Goal: Task Accomplishment & Management: Complete application form

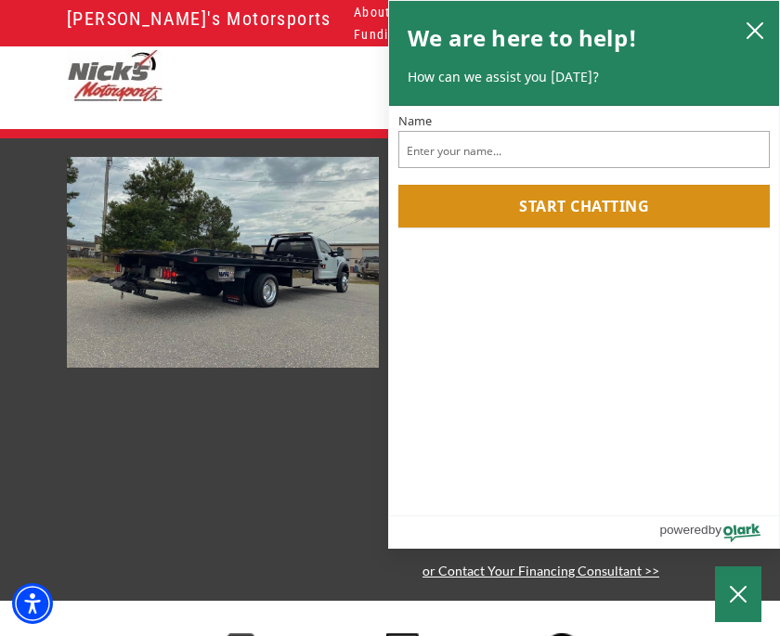
scroll to position [17, 0]
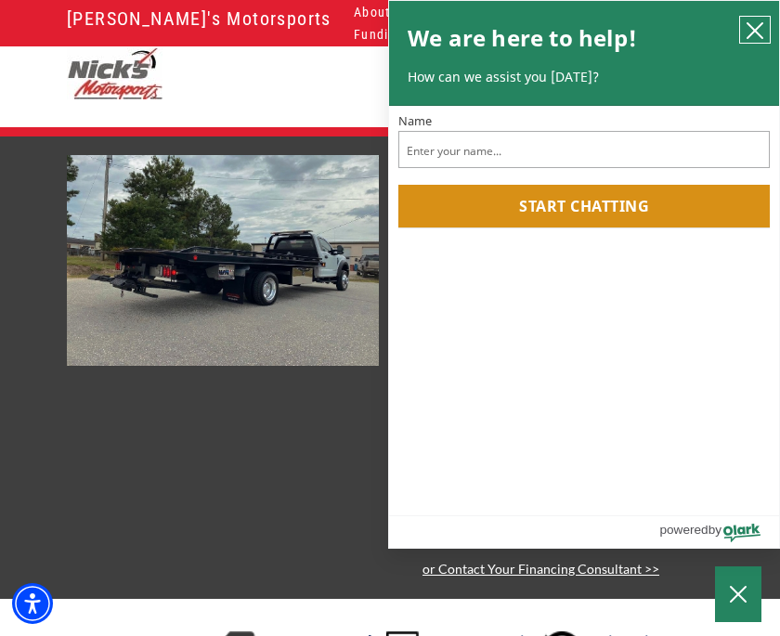
click at [749, 26] on icon "close chatbox" at bounding box center [754, 30] width 15 height 15
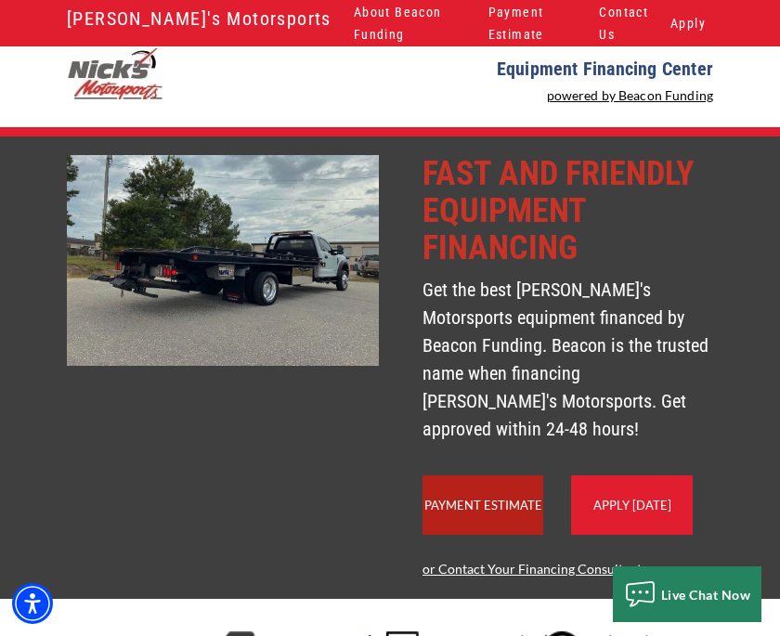
click at [639, 510] on link "Apply Today" at bounding box center [632, 504] width 78 height 15
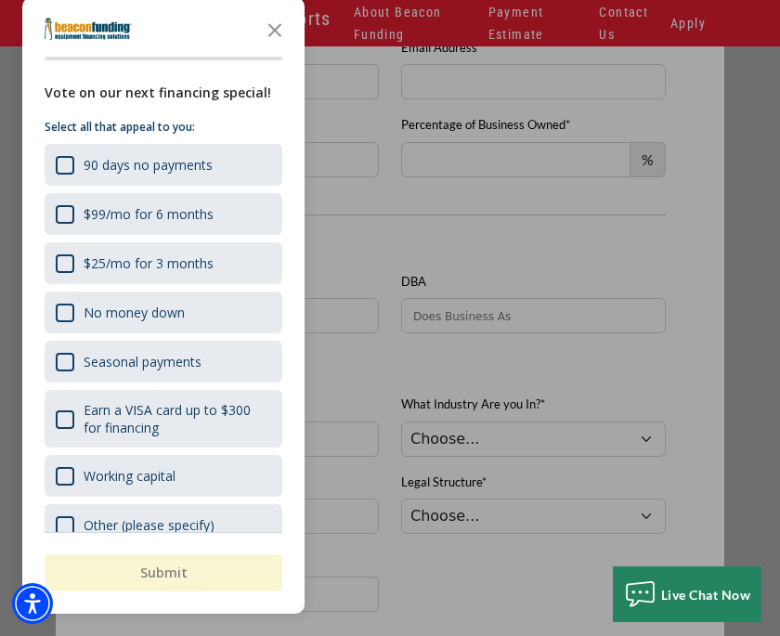
scroll to position [765, 0]
click at [275, 47] on icon "Close the survey" at bounding box center [274, 28] width 37 height 37
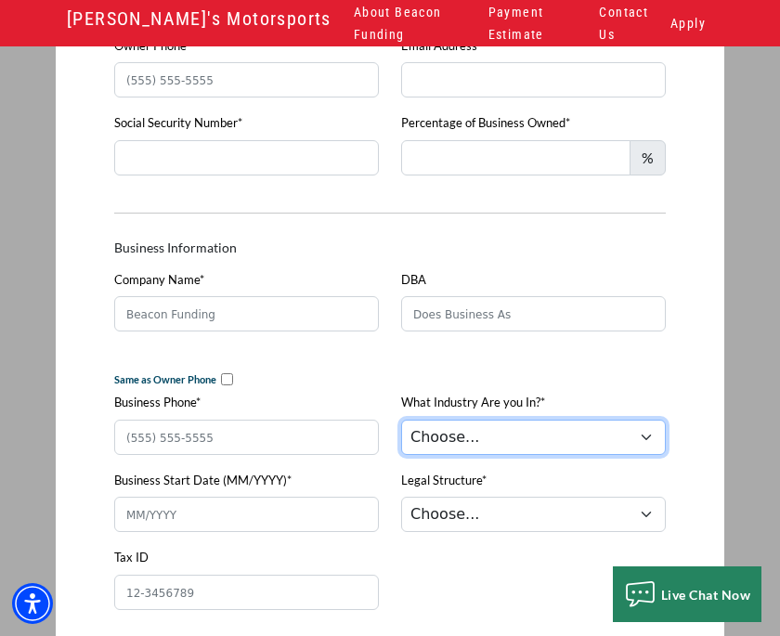
click at [653, 439] on select "Choose... Towing Landscape/Hardscape Decorated Apparel Septic Light Constructio…" at bounding box center [533, 437] width 265 height 35
select select "5"
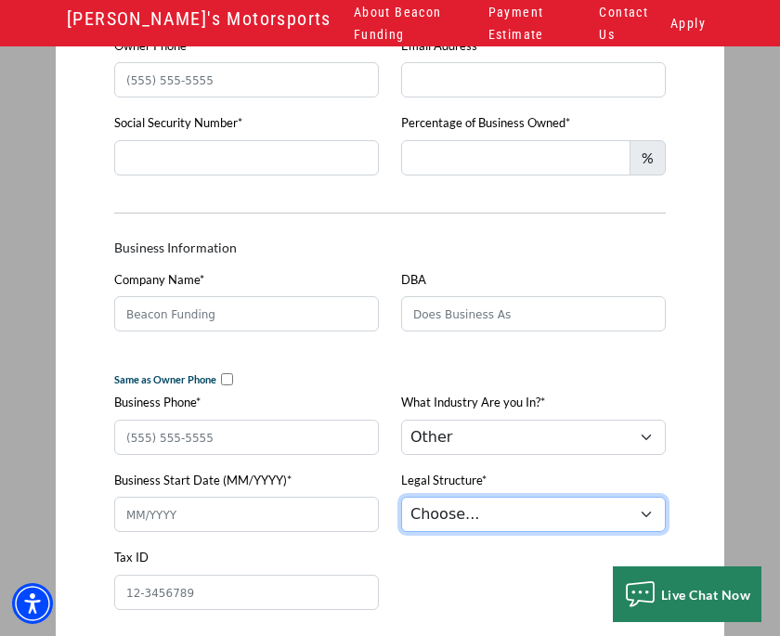
click at [643, 521] on select "Choose... Corporation LLC LLP Municipality Non-Profit Partnership Proprietorship" at bounding box center [533, 514] width 265 height 35
select select "2"
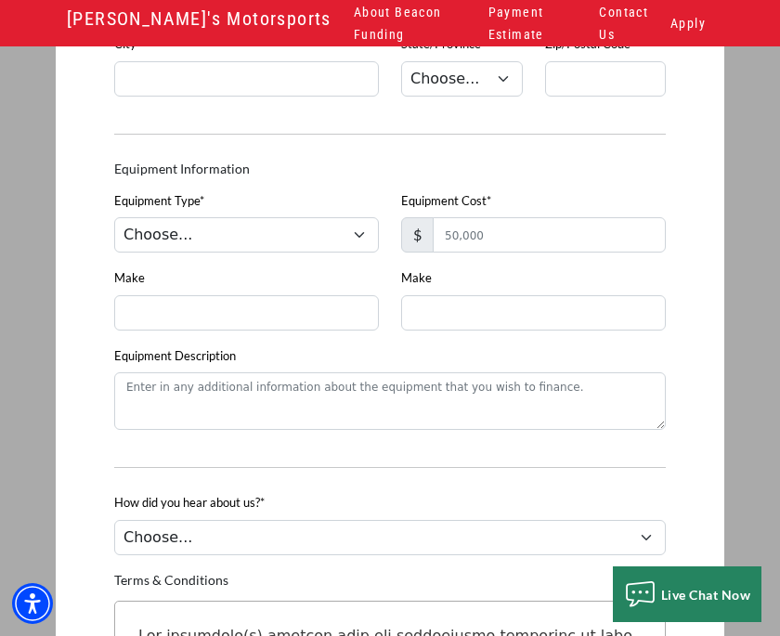
scroll to position [1480, 0]
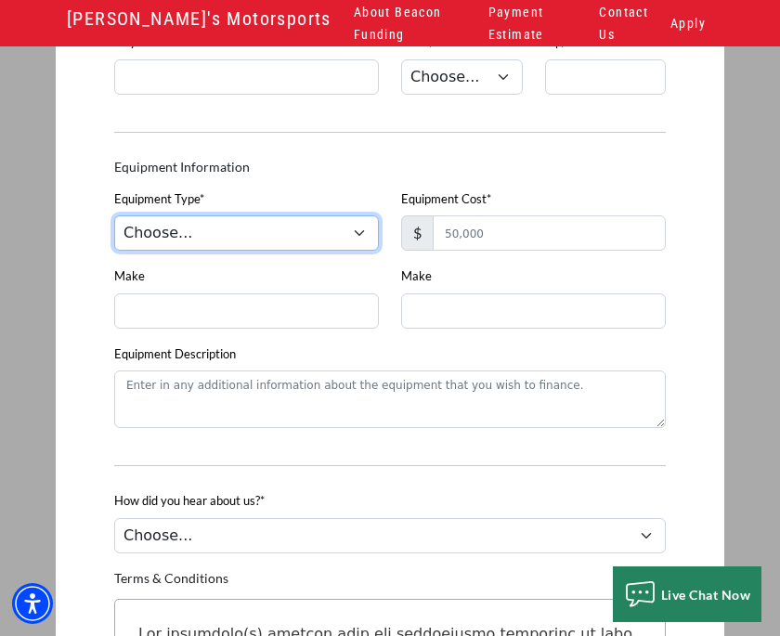
click at [377, 236] on select "Choose... Backhoe Boom/Bucket Truck Chipper Commercial Mower Crane DTG/DTF Prin…" at bounding box center [246, 232] width 265 height 35
select select "5"
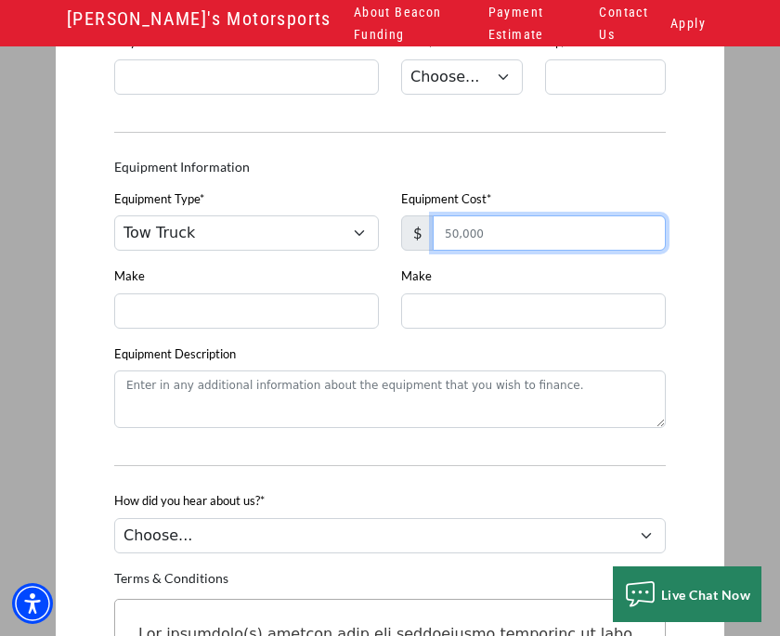
click at [481, 244] on input "Equipment Cost*" at bounding box center [549, 232] width 233 height 35
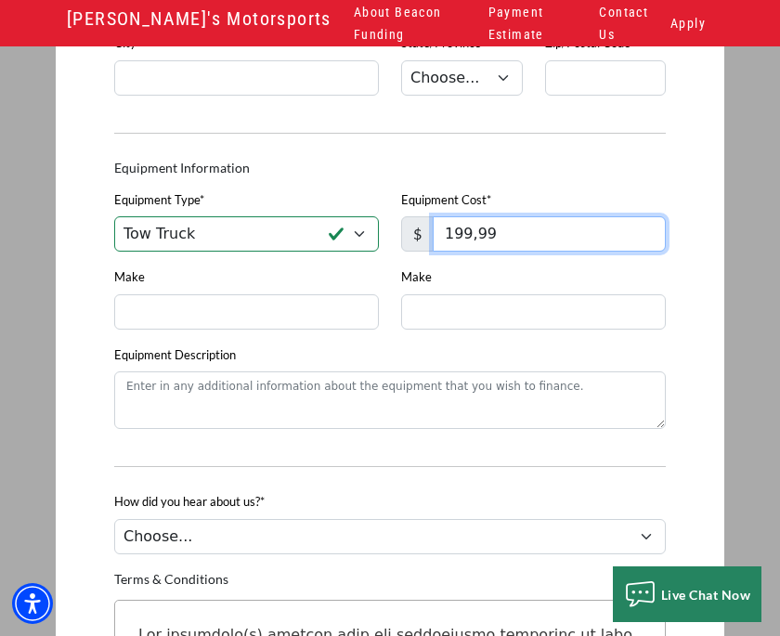
type input "19,999"
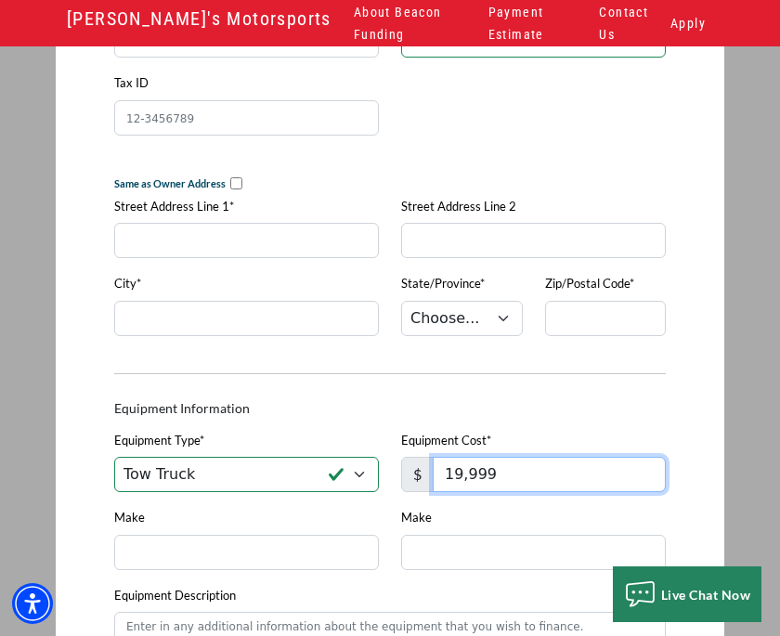
scroll to position [1237, 0]
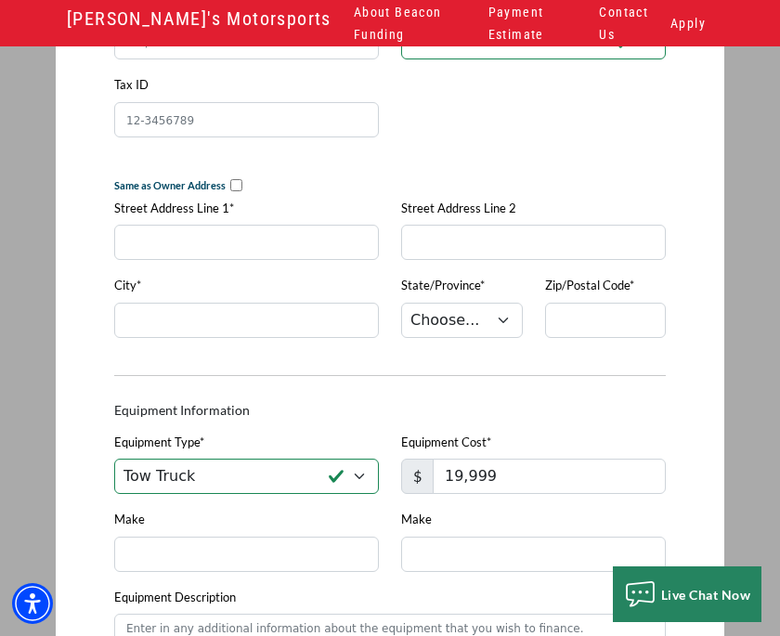
click at [35, 145] on div "Quick Application This application is secure This is a secure application used …" at bounding box center [390, 79] width 780 height 2327
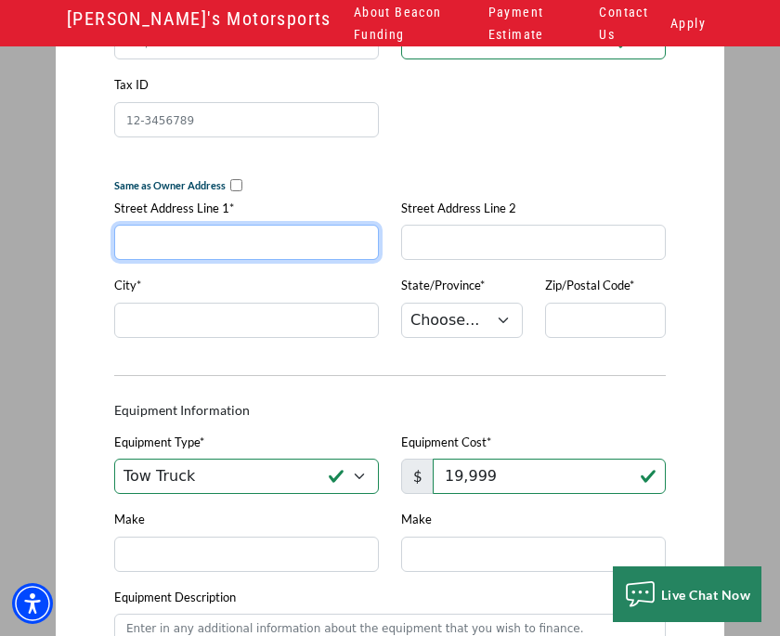
click at [308, 260] on input "Street Address Line 1*" at bounding box center [246, 242] width 265 height 35
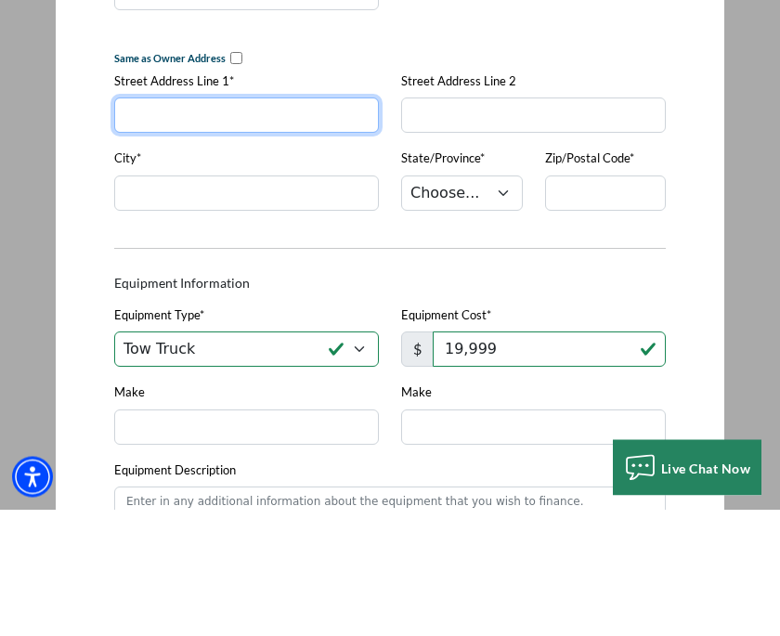
type input "R"
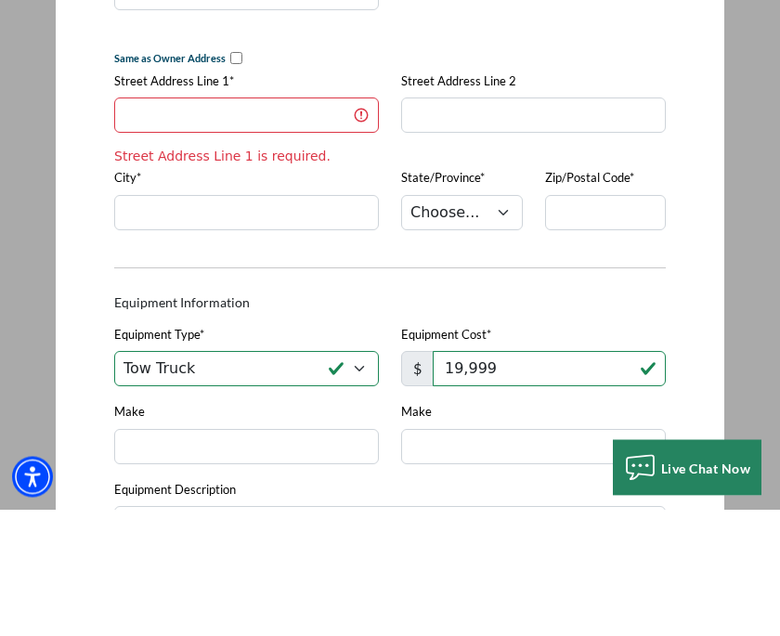
scroll to position [1364, 0]
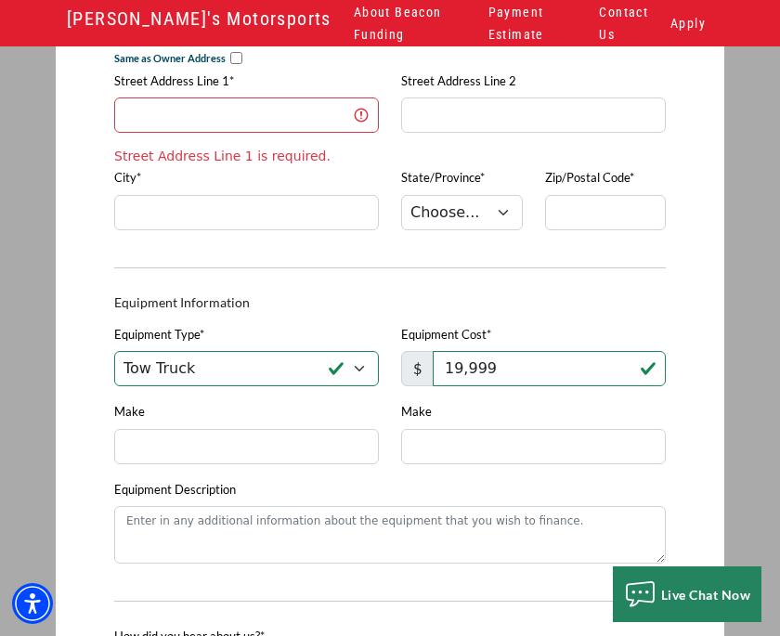
type input "[STREET_ADDRESS]"
type input "2A"
type input "Chesapeake"
select select "48"
type input "Chesapeake"
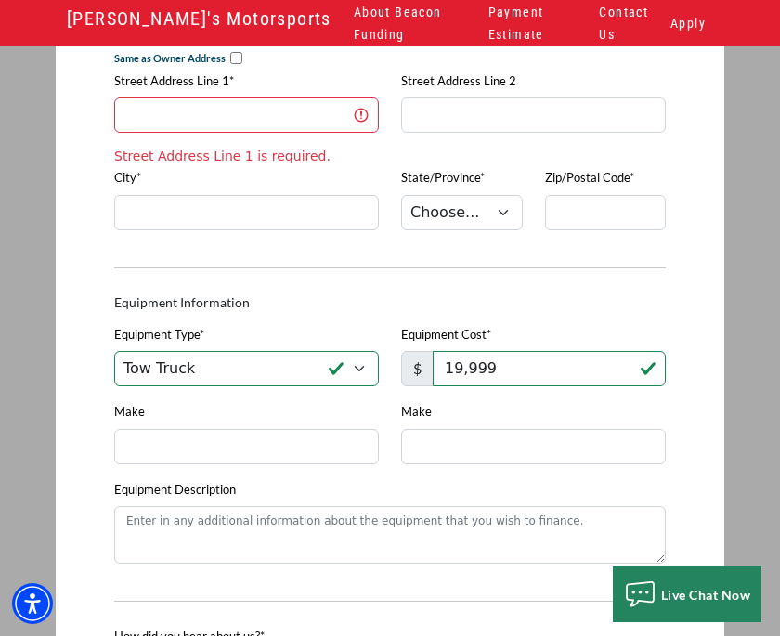
type input "23324"
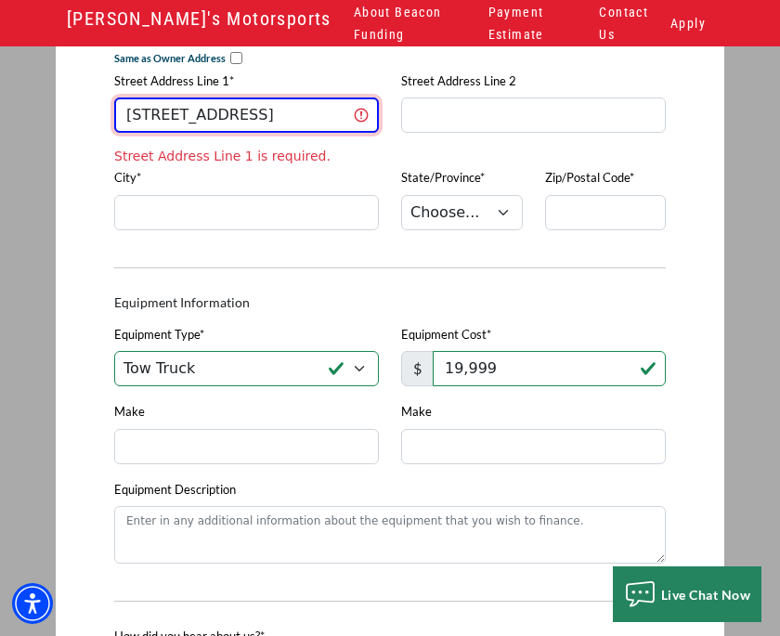
type input "[STREET_ADDRESS]"
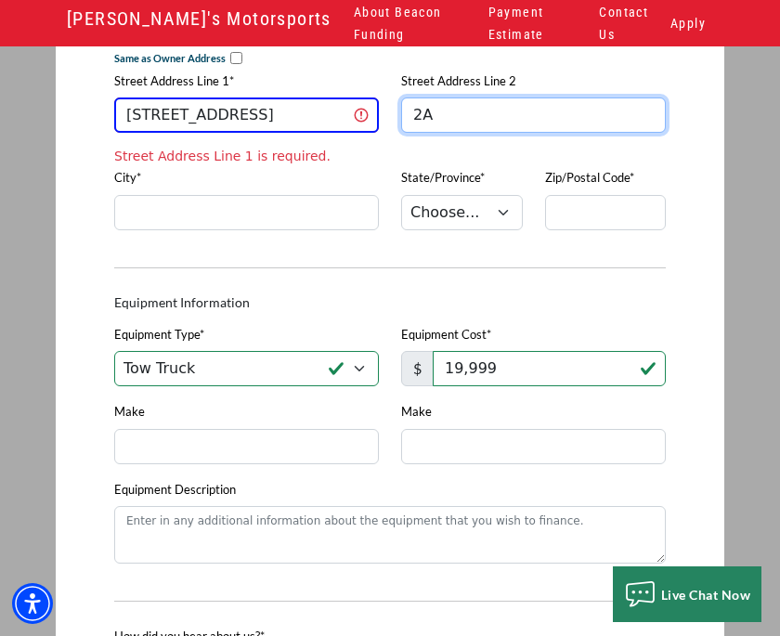
type input "2A"
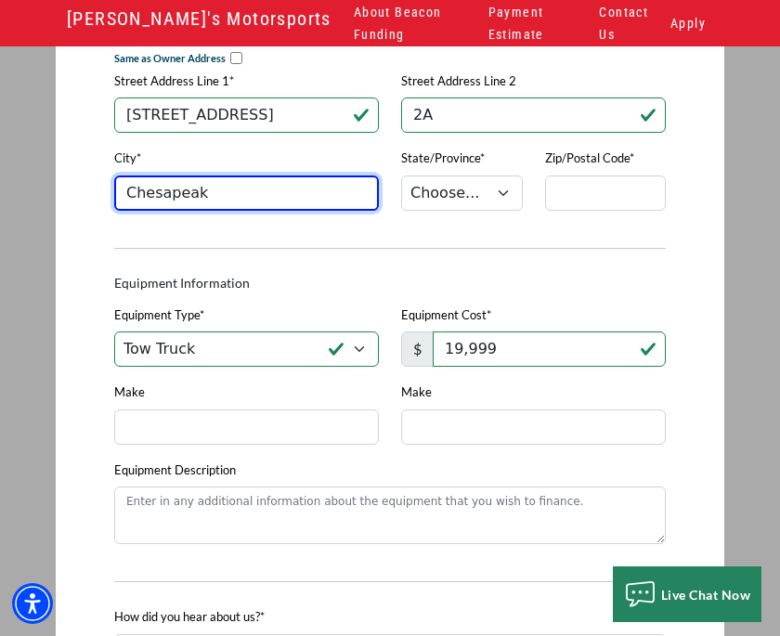
type input "Chesapeake"
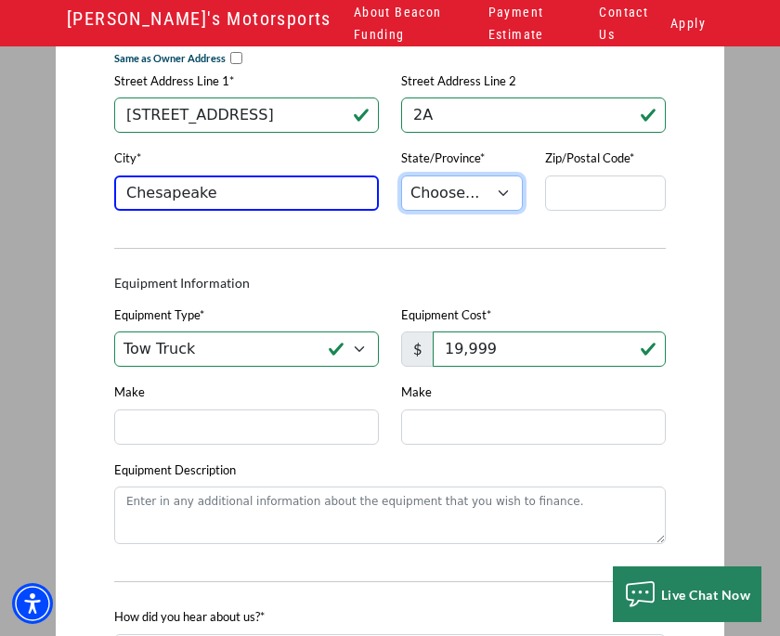
select select "48"
type input "Chesapeake"
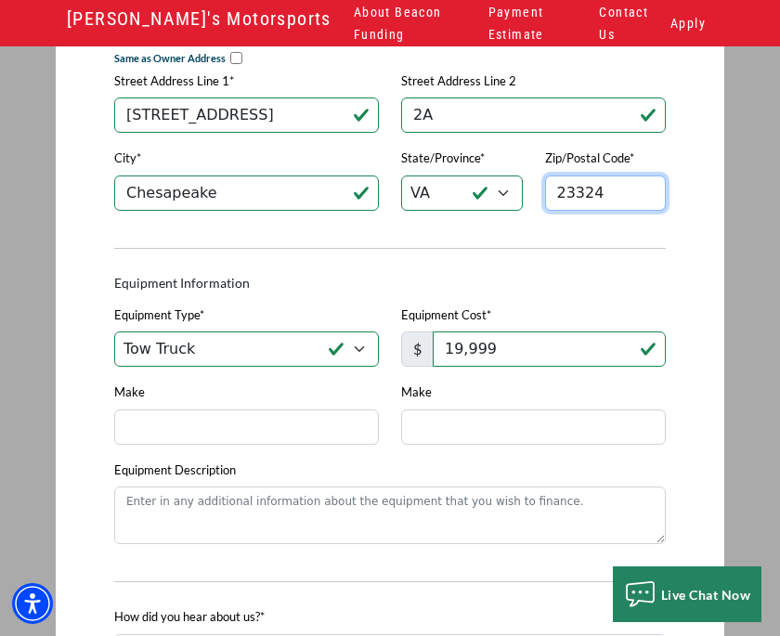
type input "23324"
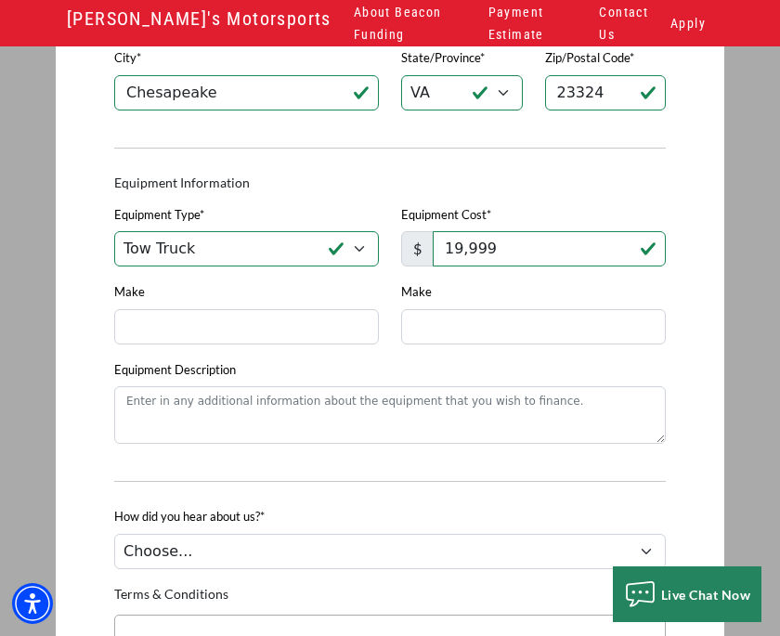
scroll to position [1468, 0]
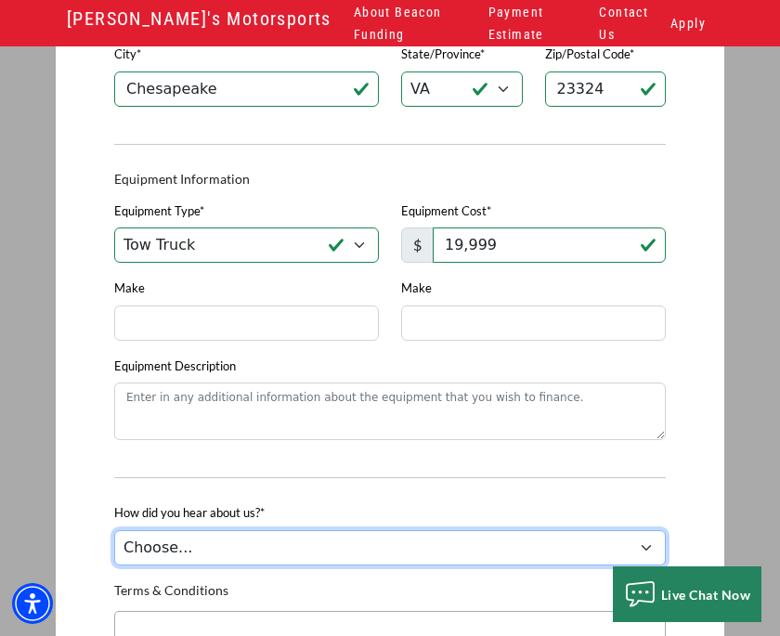
click at [652, 542] on div "How did you hear about us?* Choose... Internet Search Vendor Referral Word of M…" at bounding box center [390, 540] width 574 height 78
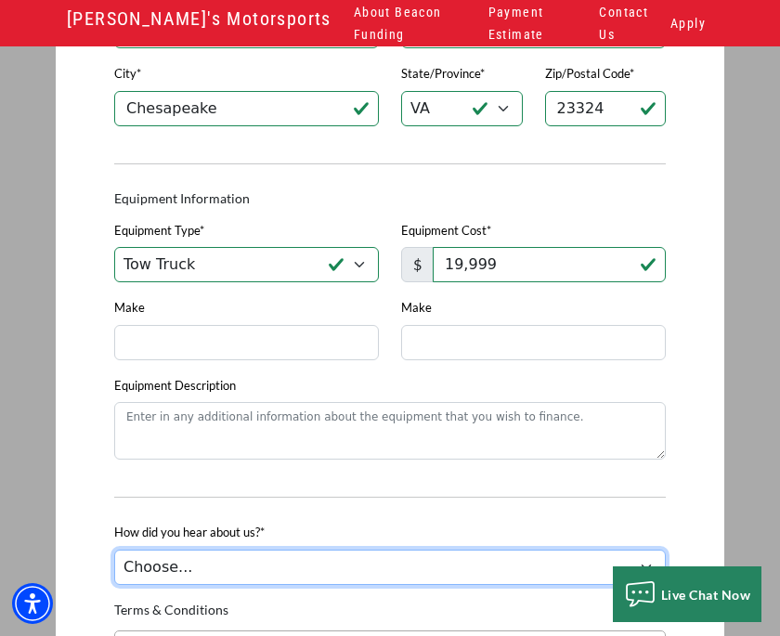
select select "5"
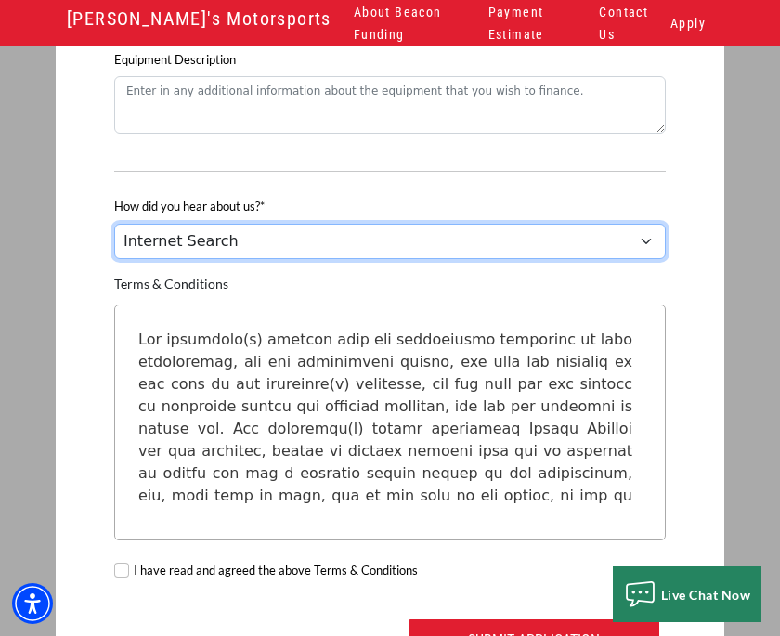
scroll to position [1800, 0]
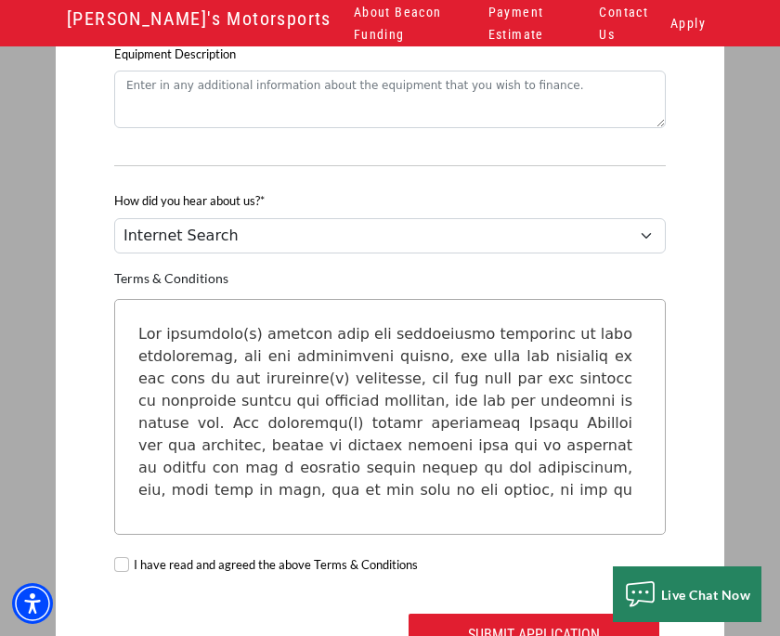
click at [136, 568] on label "I have read and agreed the above Terms & Conditions" at bounding box center [276, 565] width 284 height 19
click at [129, 568] on input "I have read and agreed the above Terms & Conditions" at bounding box center [121, 564] width 15 height 15
checkbox input "true"
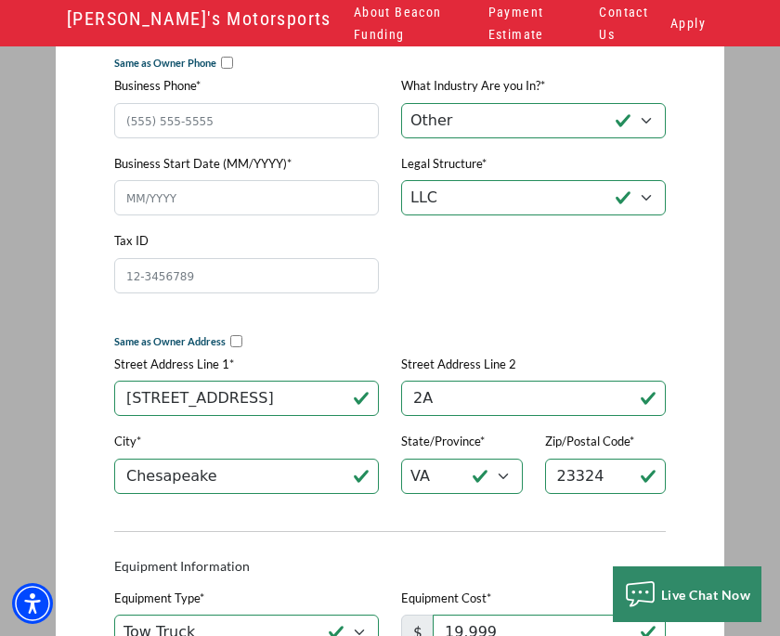
scroll to position [1099, 0]
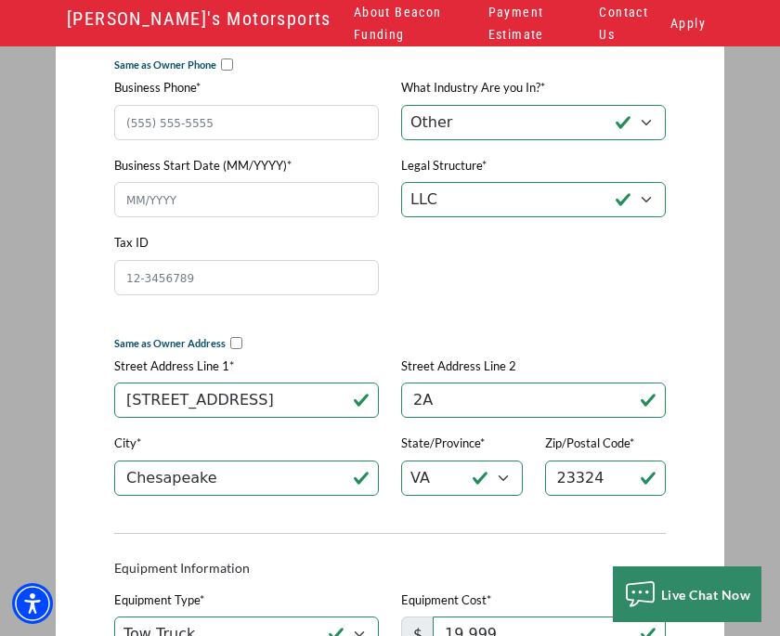
click at [145, 199] on div at bounding box center [390, 318] width 780 height 636
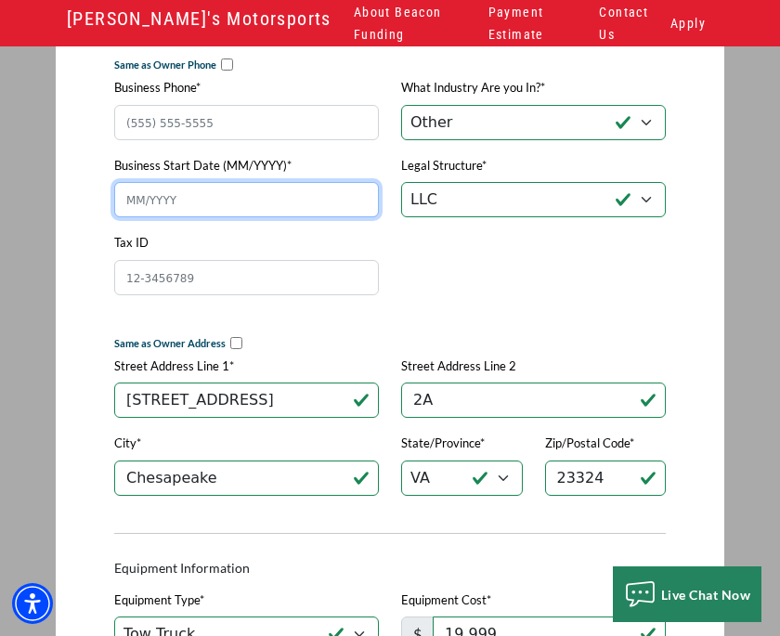
click at [142, 209] on input "Business Start Date (MM/YYYY)*" at bounding box center [246, 199] width 265 height 35
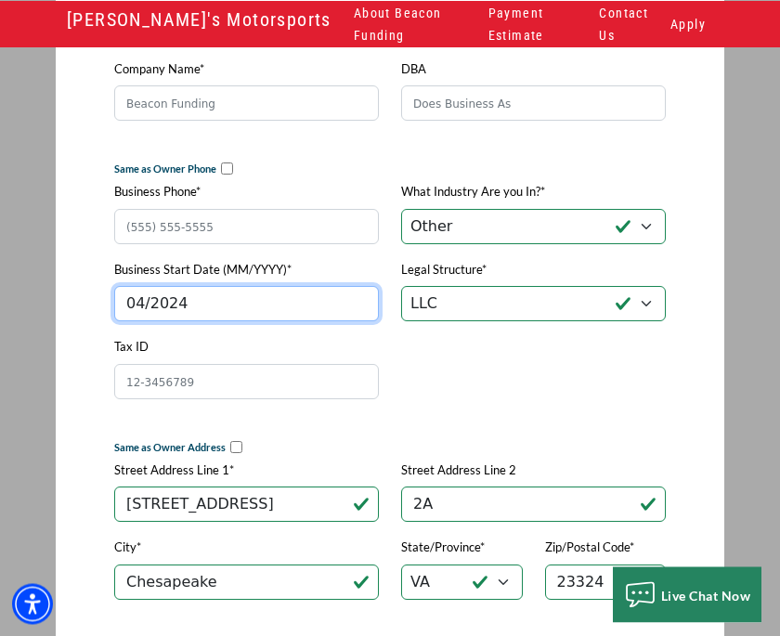
scroll to position [975, 0]
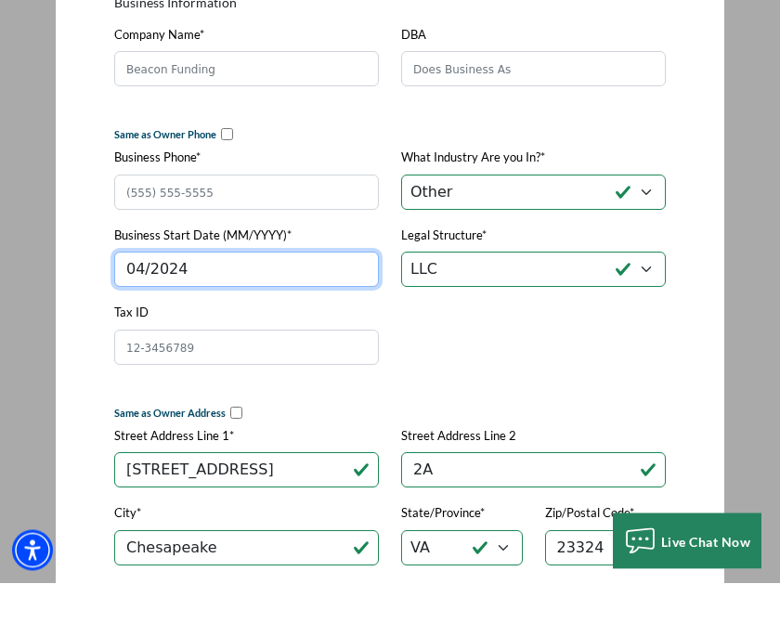
type input "04/2024"
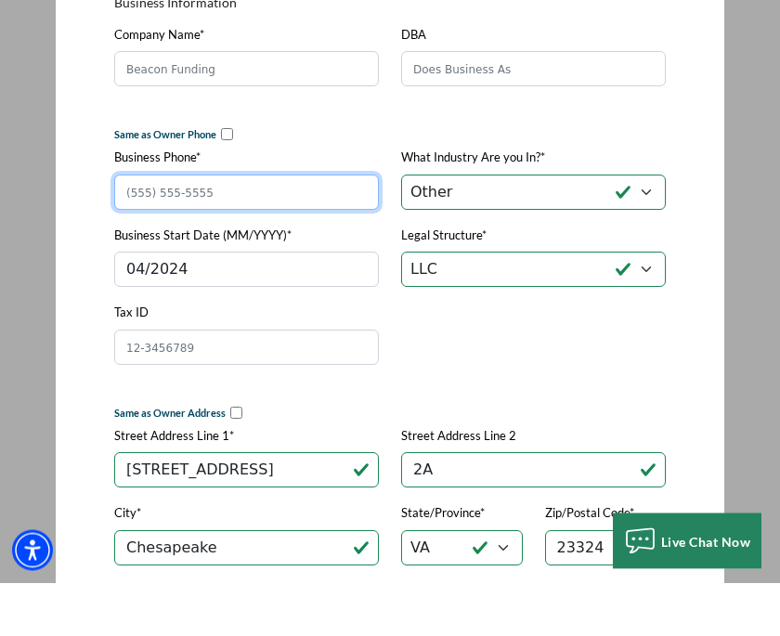
click at [148, 228] on input "Business Phone*" at bounding box center [246, 245] width 265 height 35
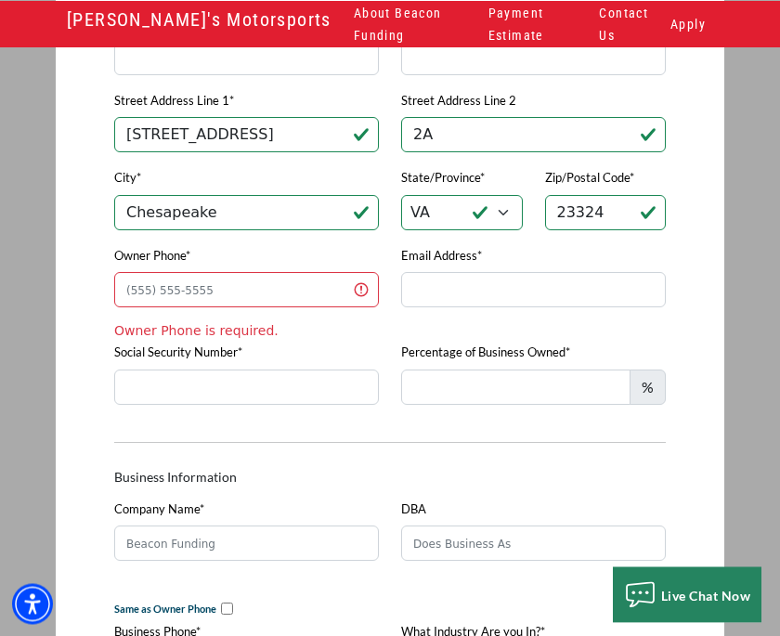
scroll to position [549, 0]
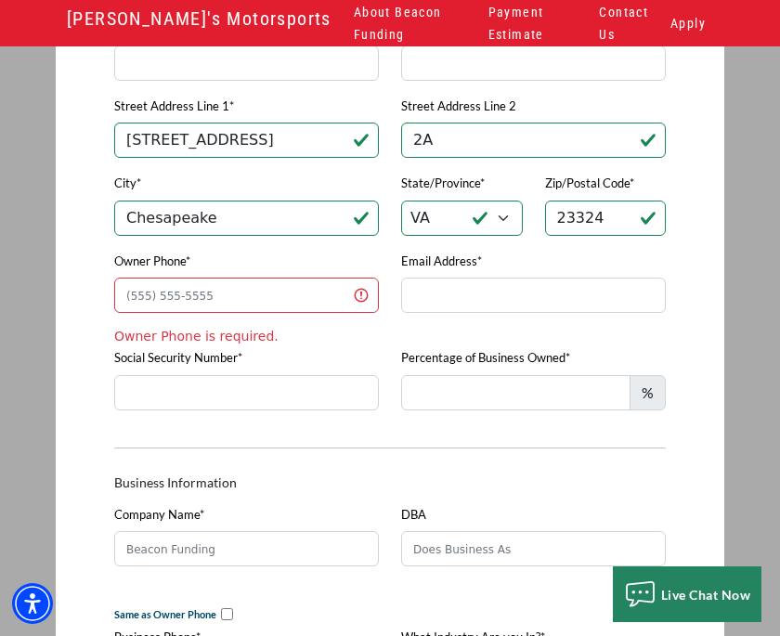
type input "(757) 739"
click at [183, 286] on input "Owner Phone*" at bounding box center [246, 295] width 265 height 35
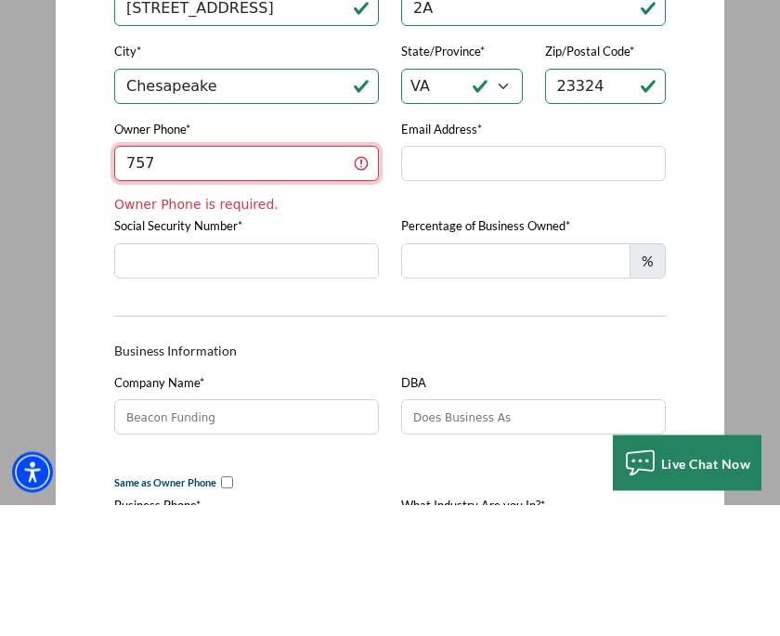
type input "757"
click at [656, 346] on div "Percentage of Business Owned* %" at bounding box center [533, 385] width 287 height 78
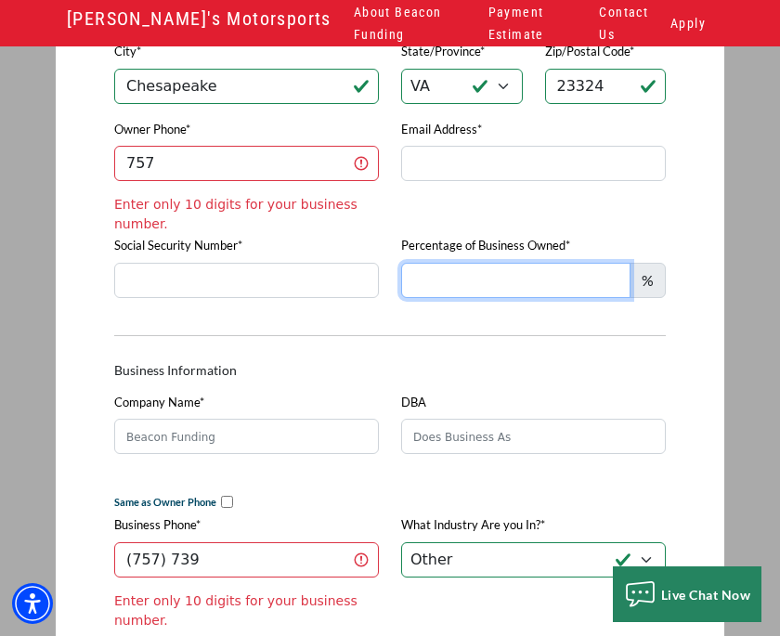
click at [608, 296] on input "Percentage of Business Owned*" at bounding box center [515, 280] width 229 height 35
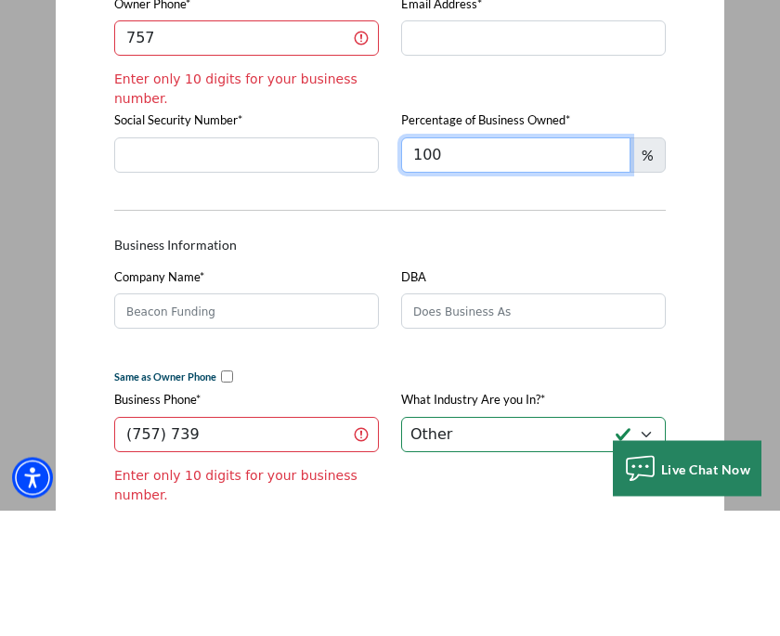
type input "100"
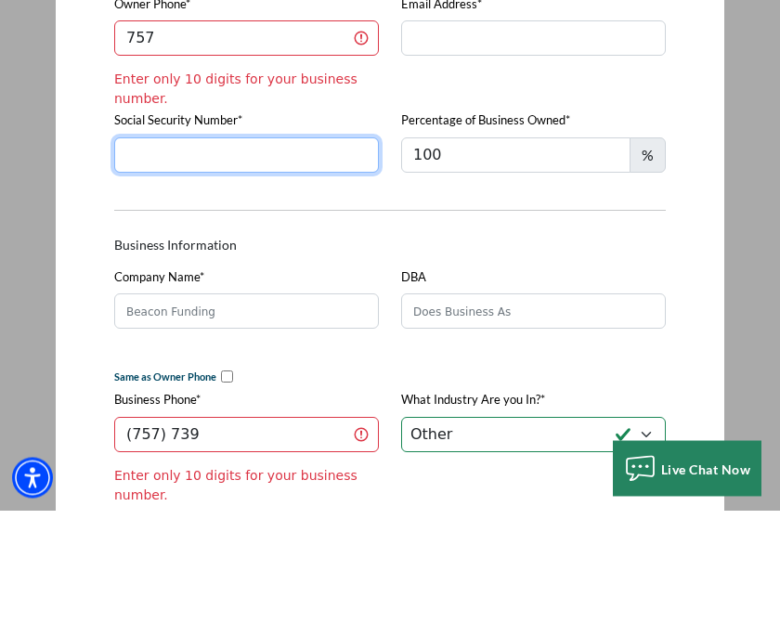
click at [306, 264] on input "Social Security Number*" at bounding box center [246, 281] width 265 height 35
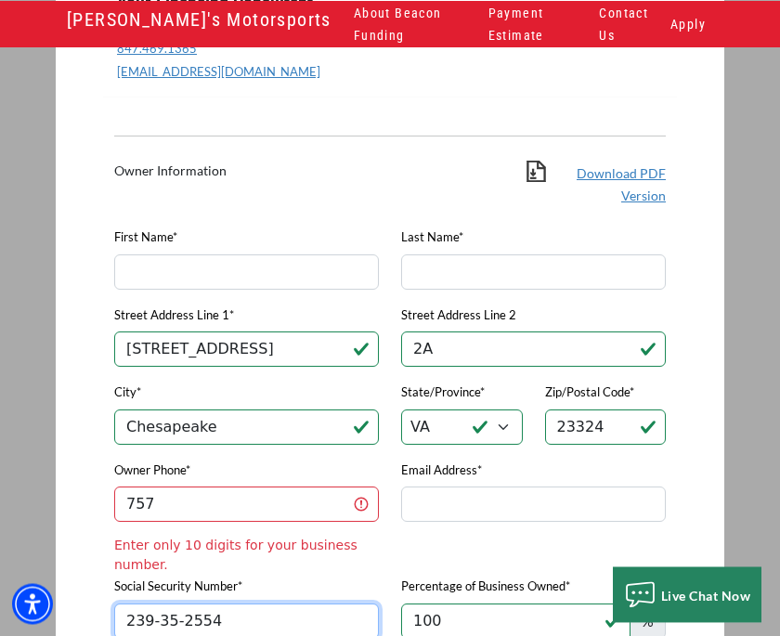
scroll to position [333, 0]
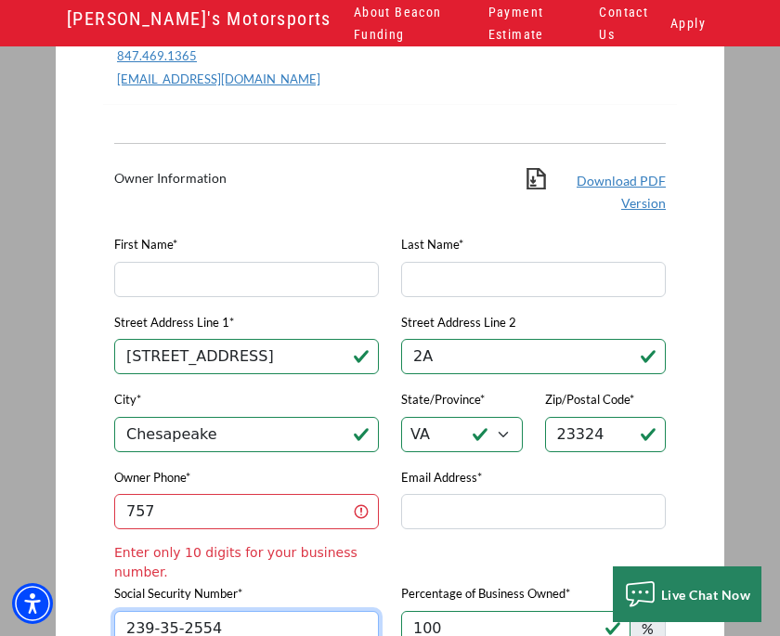
type input "239-35-2554"
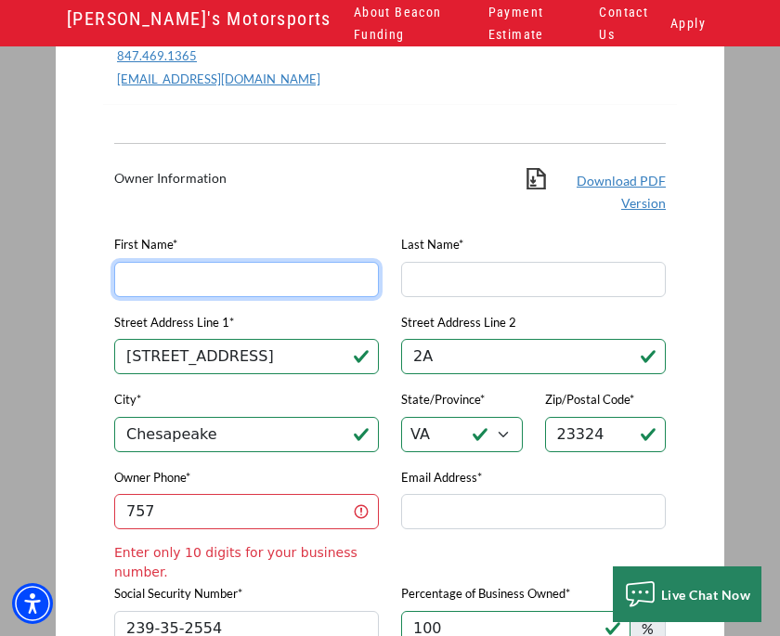
click at [265, 286] on input "First Name*" at bounding box center [246, 279] width 265 height 35
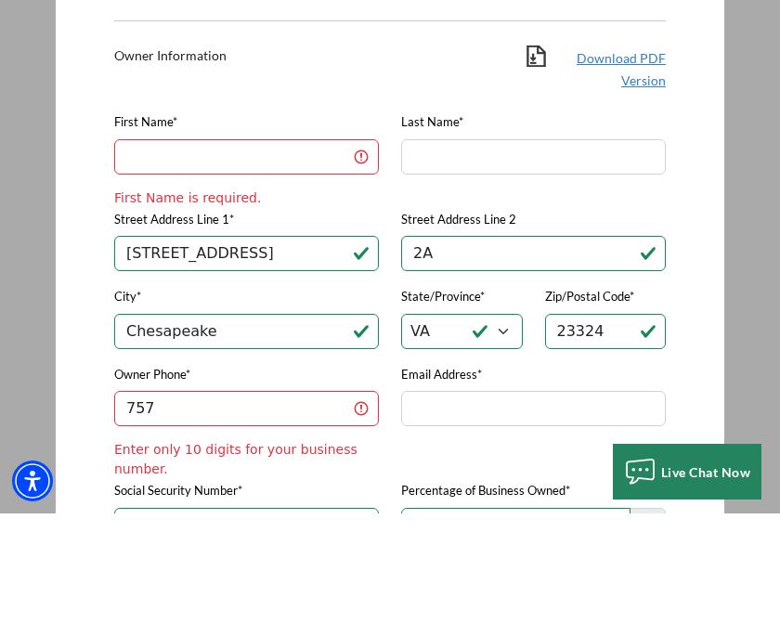
scroll to position [456, 0]
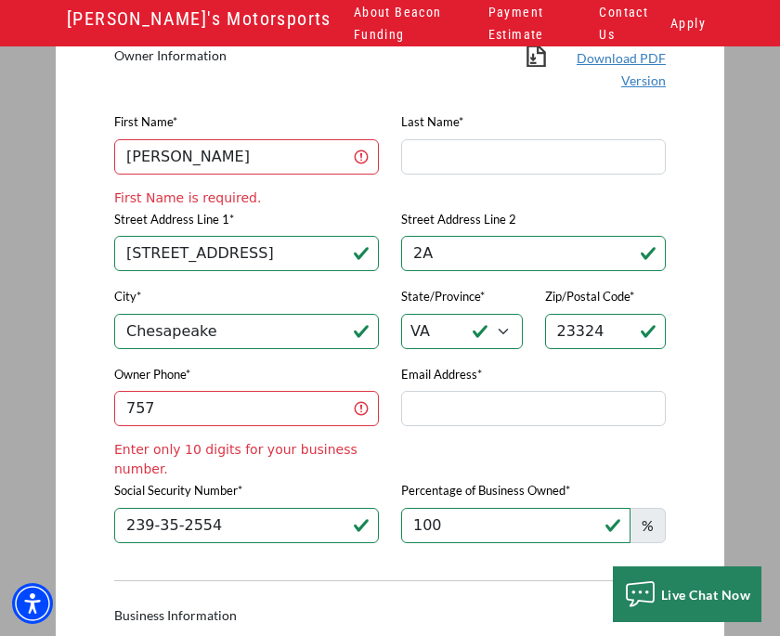
type input "[PERSON_NAME]"
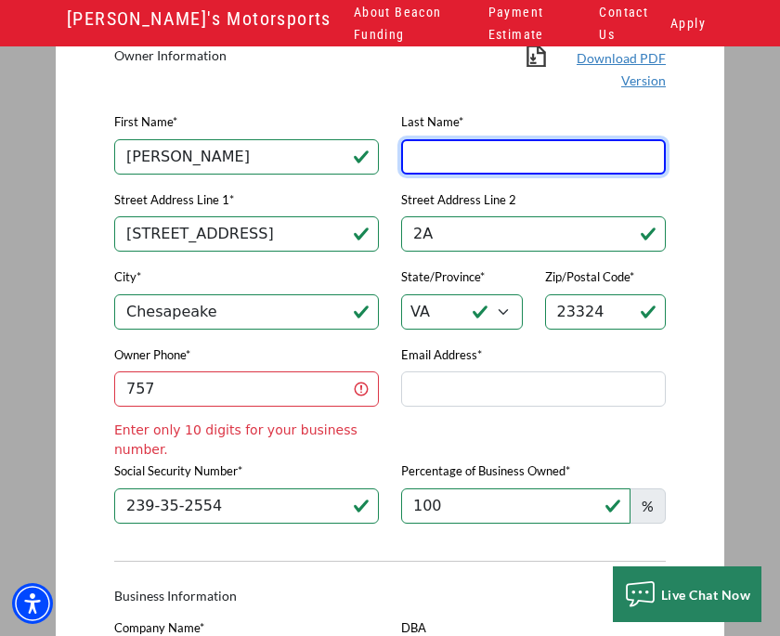
click at [524, 164] on input "Last Name*" at bounding box center [533, 156] width 265 height 35
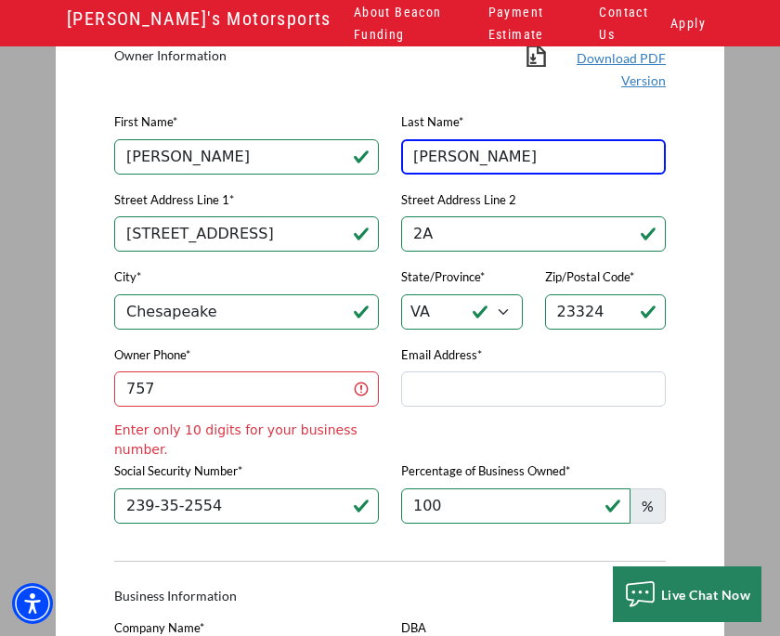
type input "[PERSON_NAME]"
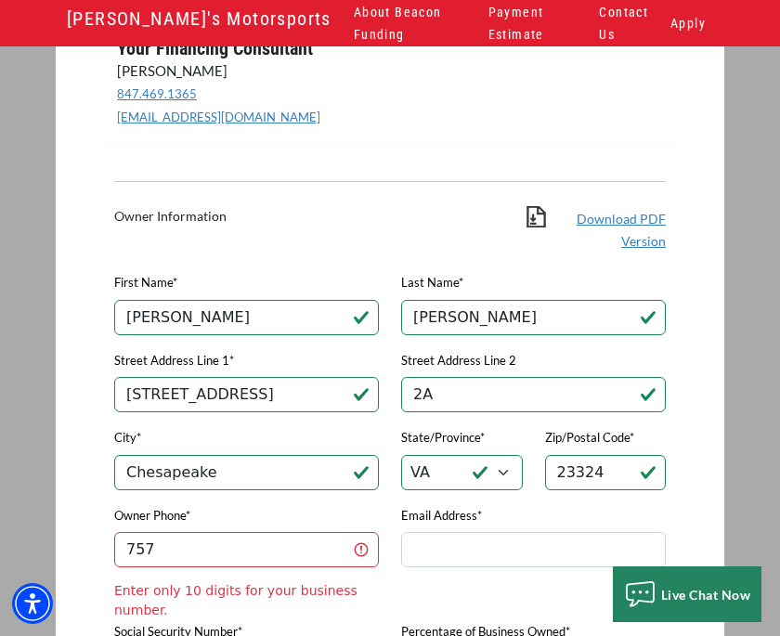
scroll to position [296, 0]
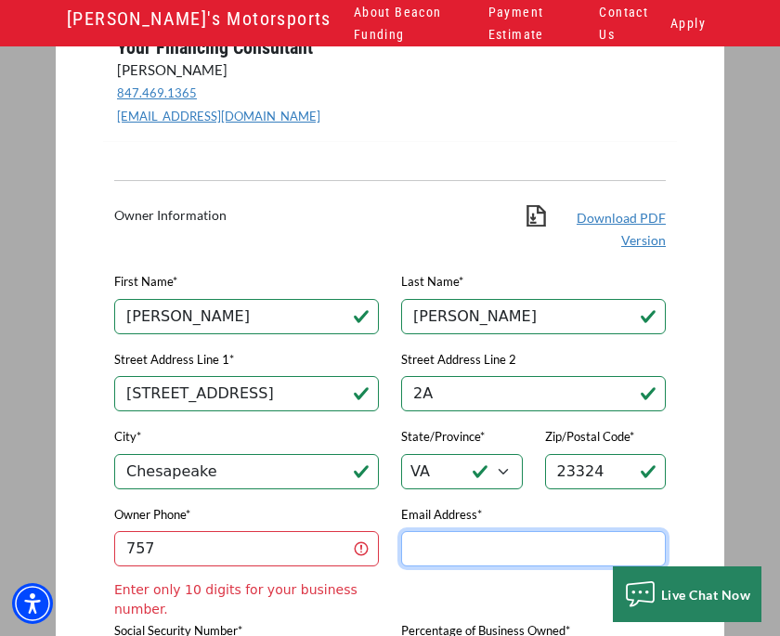
click at [533, 562] on input "Email Address*" at bounding box center [533, 548] width 265 height 35
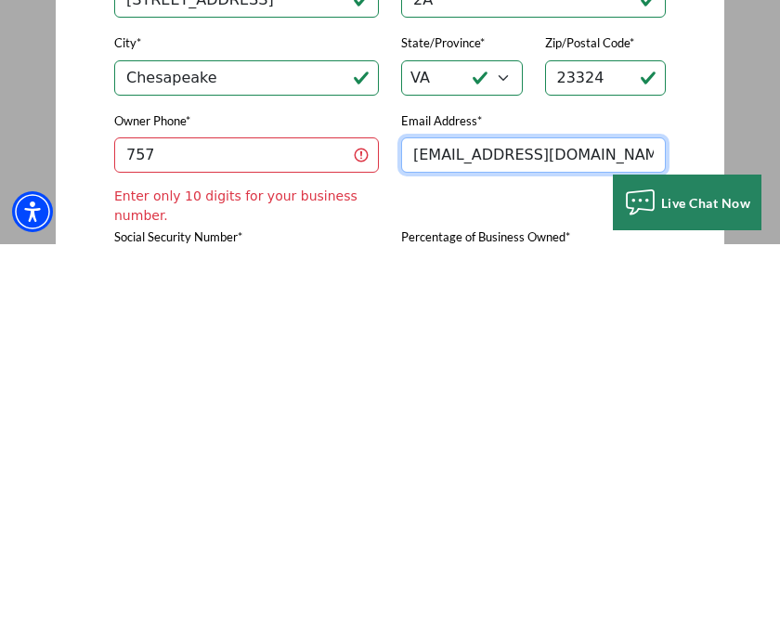
type input "[EMAIL_ADDRESS][DOMAIN_NAME]"
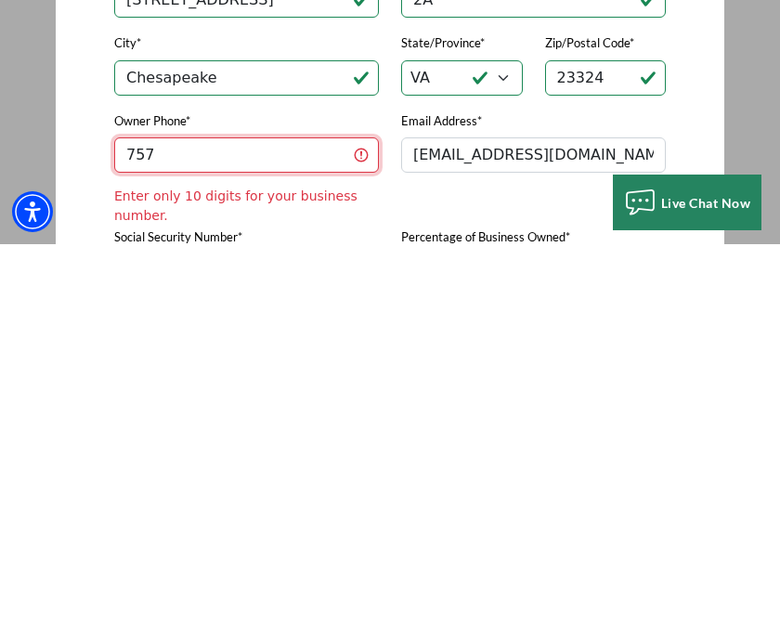
click at [221, 529] on input "757" at bounding box center [246, 546] width 265 height 35
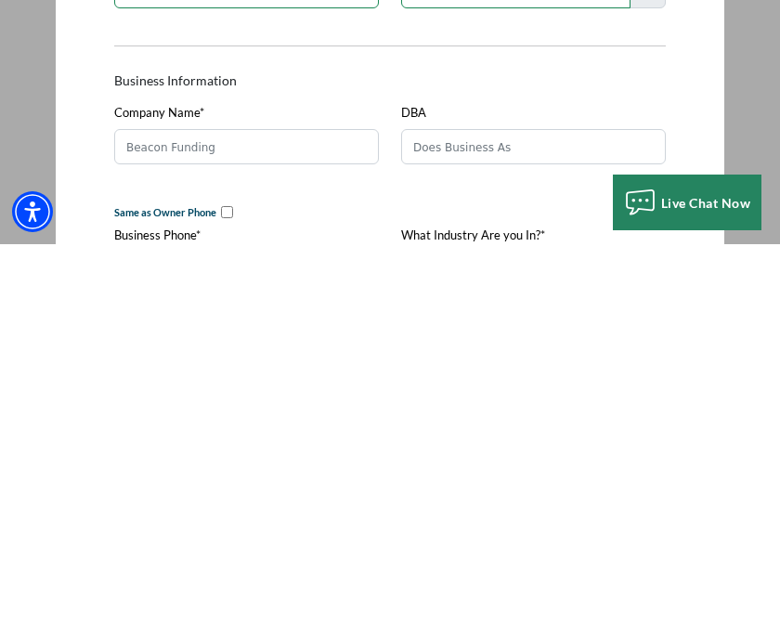
scroll to position [580, 0]
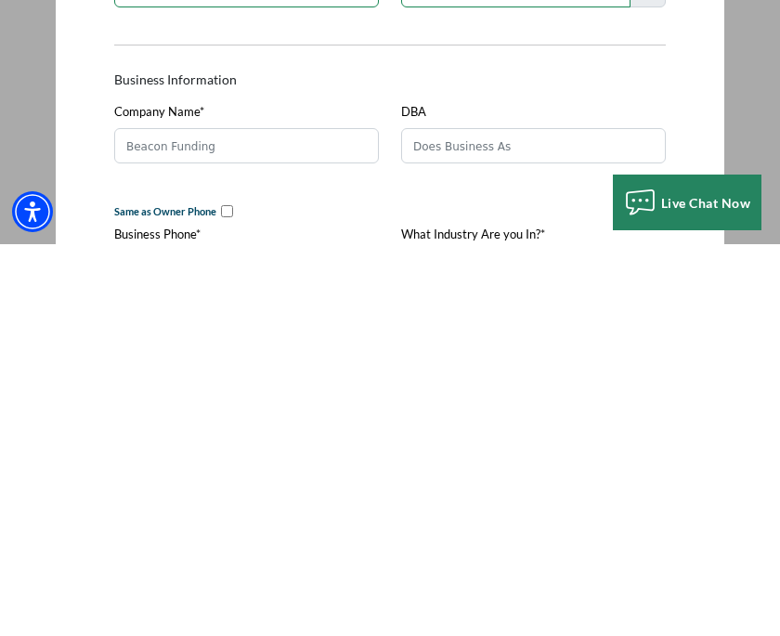
type input "[PHONE_NUMBER]"
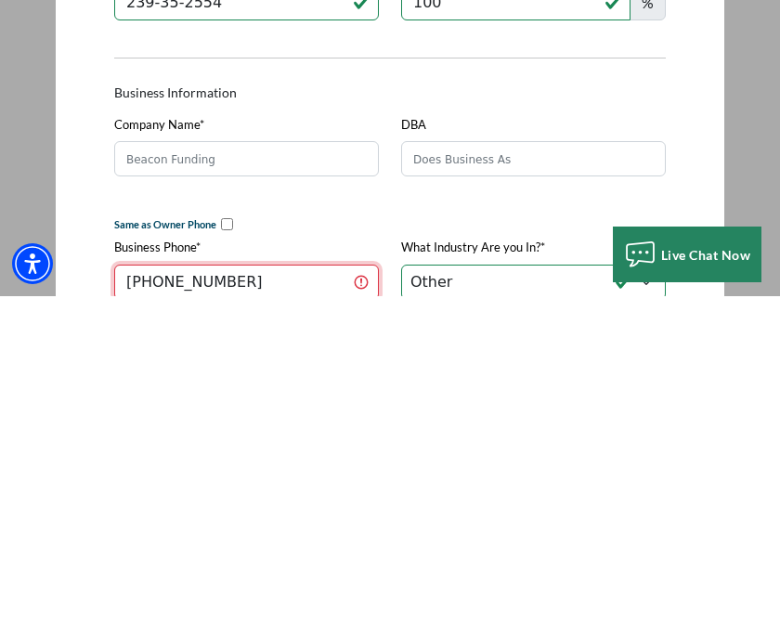
type input "[PHONE_NUMBER]"
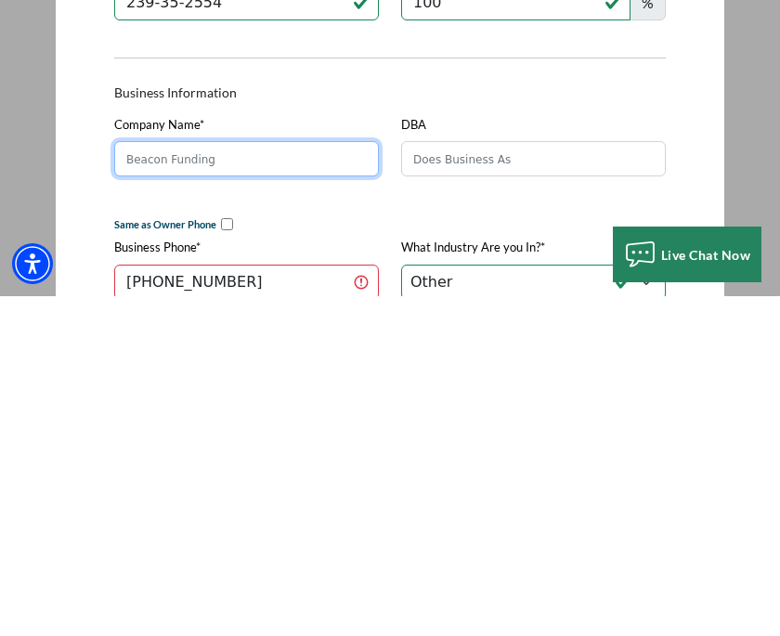
click at [275, 481] on input "Company Name*" at bounding box center [246, 498] width 265 height 35
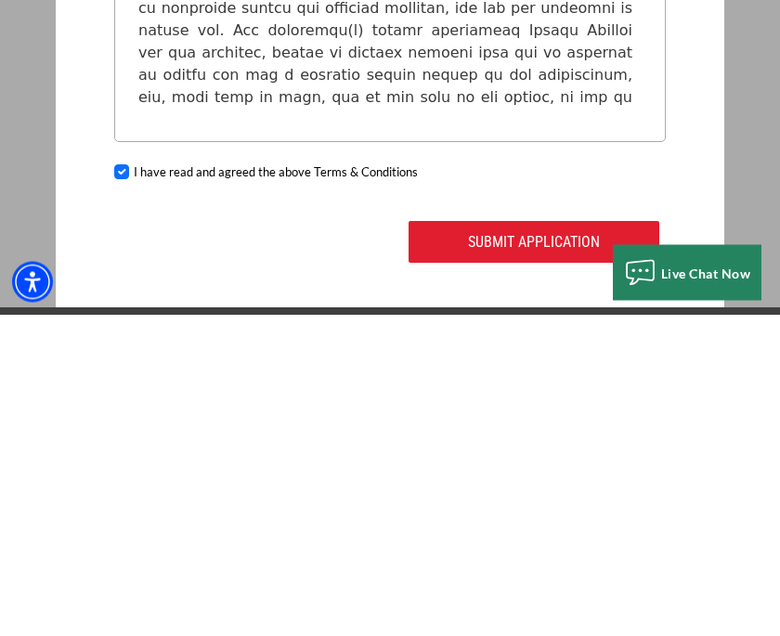
scroll to position [1863, 0]
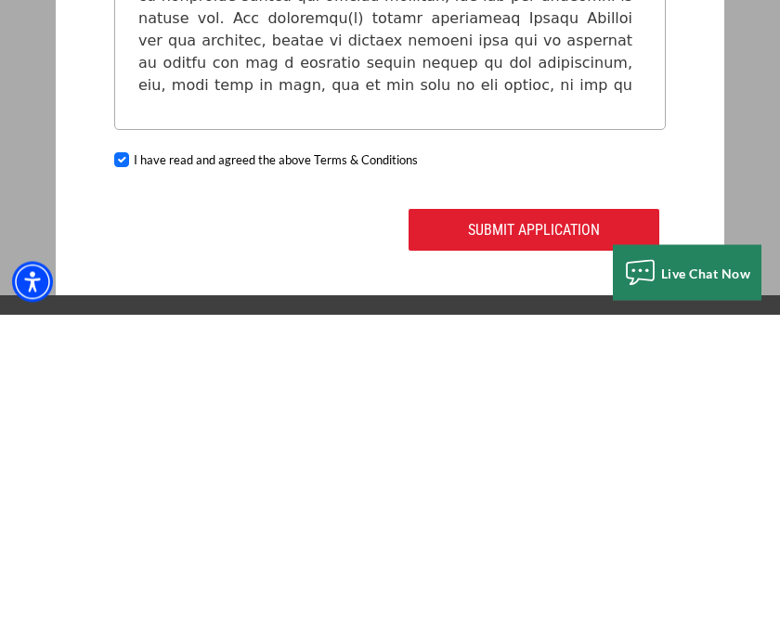
type input "Monikays"
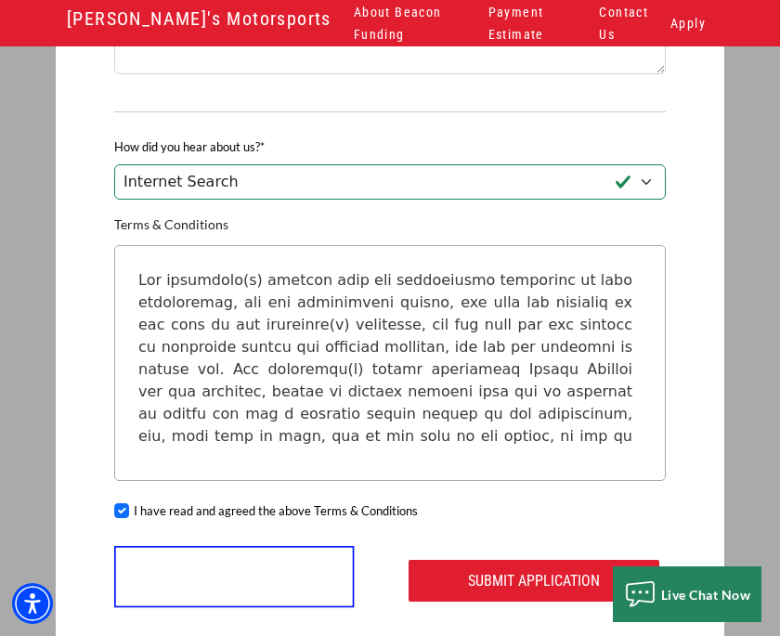
scroll to position [1833, 0]
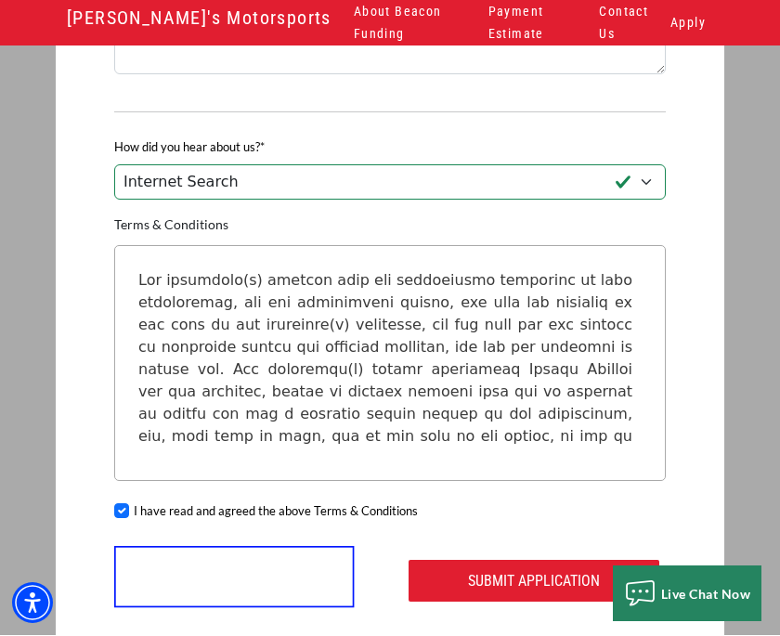
click at [510, 593] on button "Submit Application" at bounding box center [533, 582] width 251 height 42
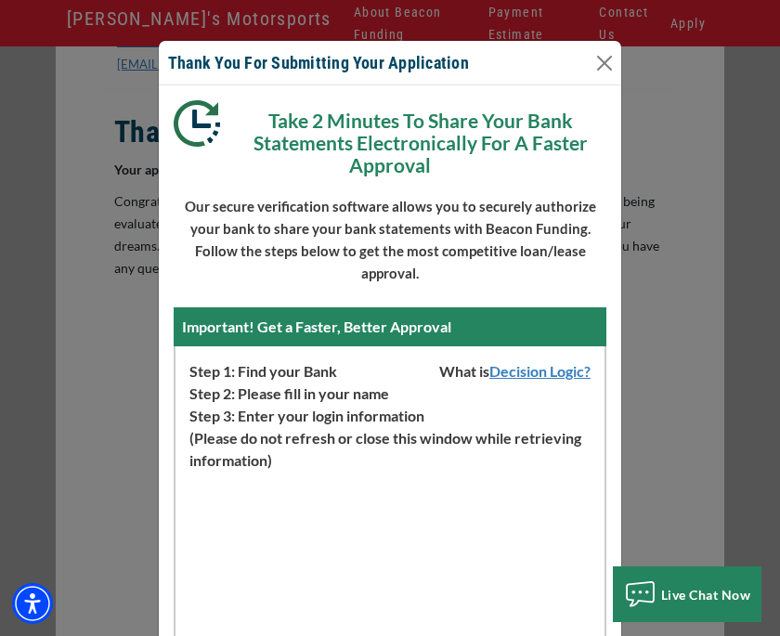
scroll to position [0, 0]
click at [607, 56] on button "Close" at bounding box center [604, 63] width 30 height 30
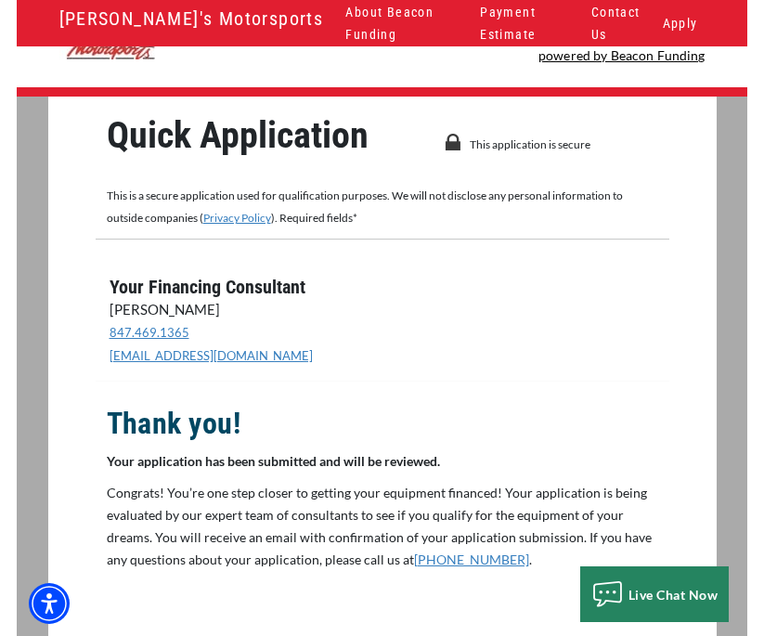
scroll to position [47, 0]
